Goal: Information Seeking & Learning: Learn about a topic

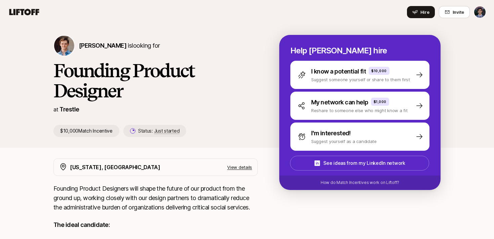
scroll to position [179, 0]
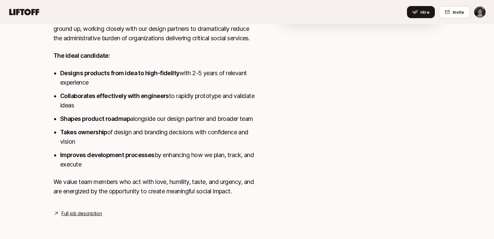
click at [73, 217] on link "Full job description" at bounding box center [81, 214] width 40 height 8
